Goal: Task Accomplishment & Management: Manage account settings

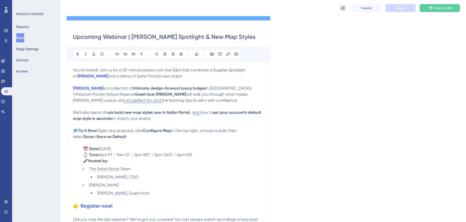
click at [145, 111] on strong "six bold new map styles now in Safari Portal" at bounding box center [149, 112] width 81 height 5
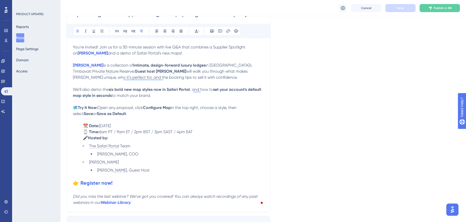
scroll to position [181, 0]
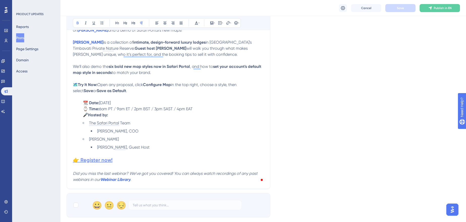
click at [102, 159] on strong "👉 Register now!" at bounding box center [93, 160] width 40 height 6
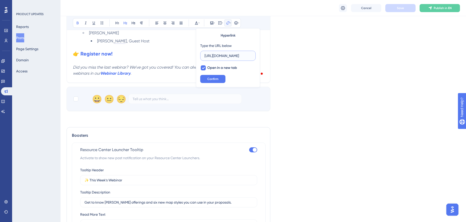
scroll to position [318, 0]
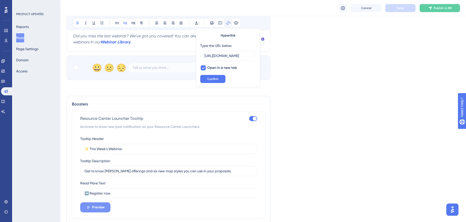
click at [102, 206] on span "Preview" at bounding box center [98, 207] width 13 height 6
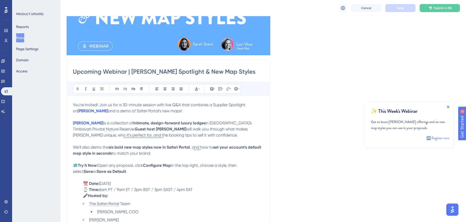
scroll to position [43, 0]
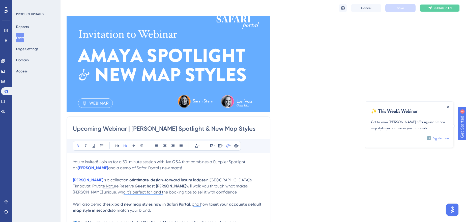
click at [442, 4] on button "Publish in EN" at bounding box center [440, 8] width 40 height 8
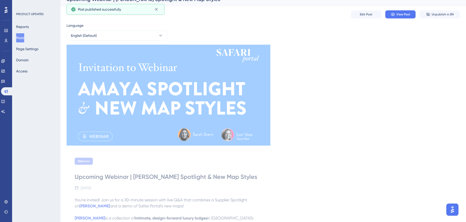
scroll to position [0, 0]
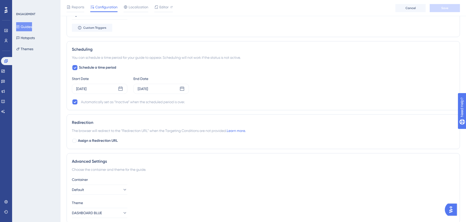
scroll to position [314, 0]
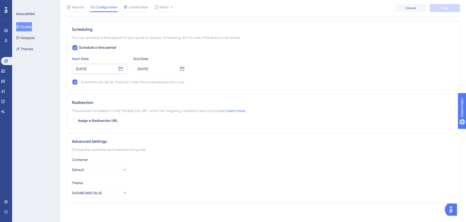
click at [87, 69] on div "Oct 09 2025" at bounding box center [81, 69] width 10 height 6
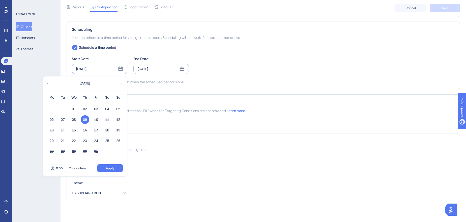
click at [165, 64] on div "Oct 09 2025" at bounding box center [162, 69] width 56 height 10
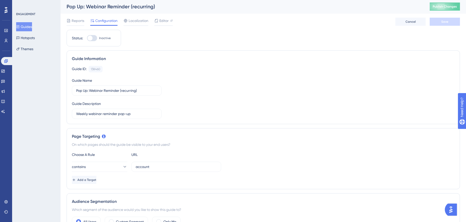
scroll to position [0, 0]
click at [159, 23] on div "Editor" at bounding box center [163, 21] width 18 height 6
click at [93, 39] on div at bounding box center [92, 39] width 10 height 6
click at [87, 39] on input "Inactive" at bounding box center [87, 39] width 0 height 0
checkbox input "true"
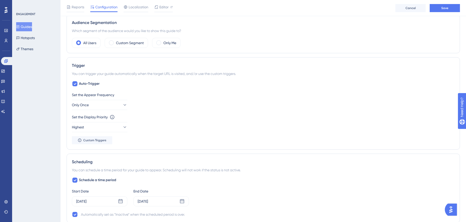
scroll to position [206, 0]
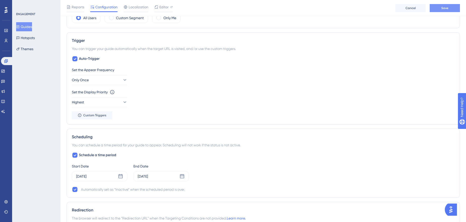
click at [455, 7] on button "Save" at bounding box center [445, 8] width 30 height 8
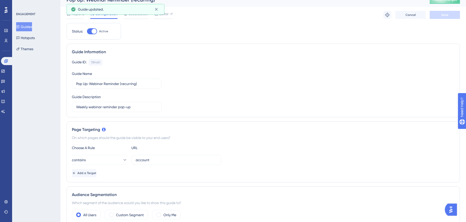
scroll to position [0, 0]
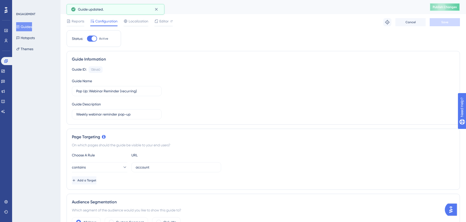
click at [451, 8] on span "Publish Changes" at bounding box center [445, 7] width 24 height 4
